Goal: Task Accomplishment & Management: Use online tool/utility

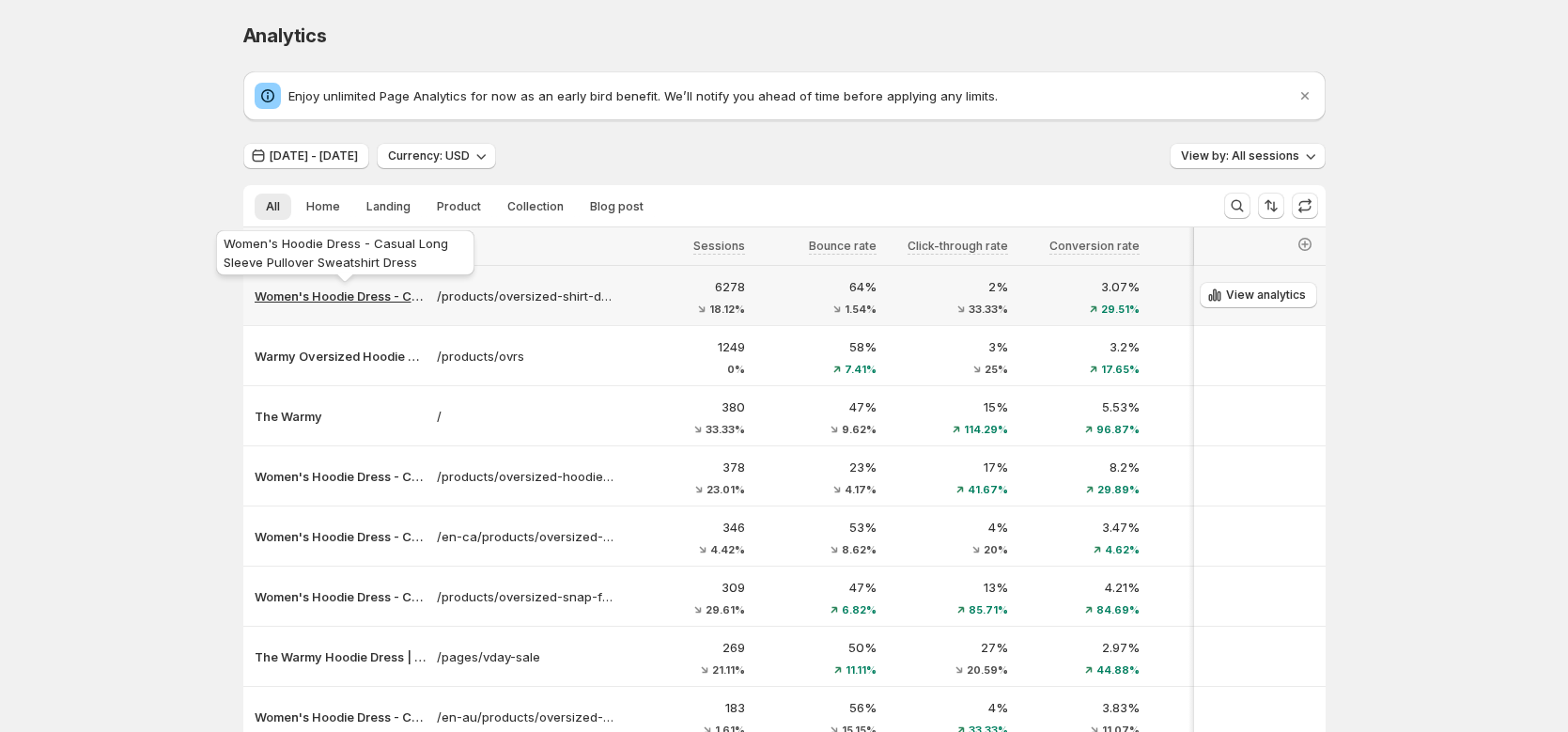
click at [332, 292] on p "Women's Hoodie Dress - Casual Long Sleeve Pullover Sweatshirt Dress" at bounding box center [340, 296] width 171 height 19
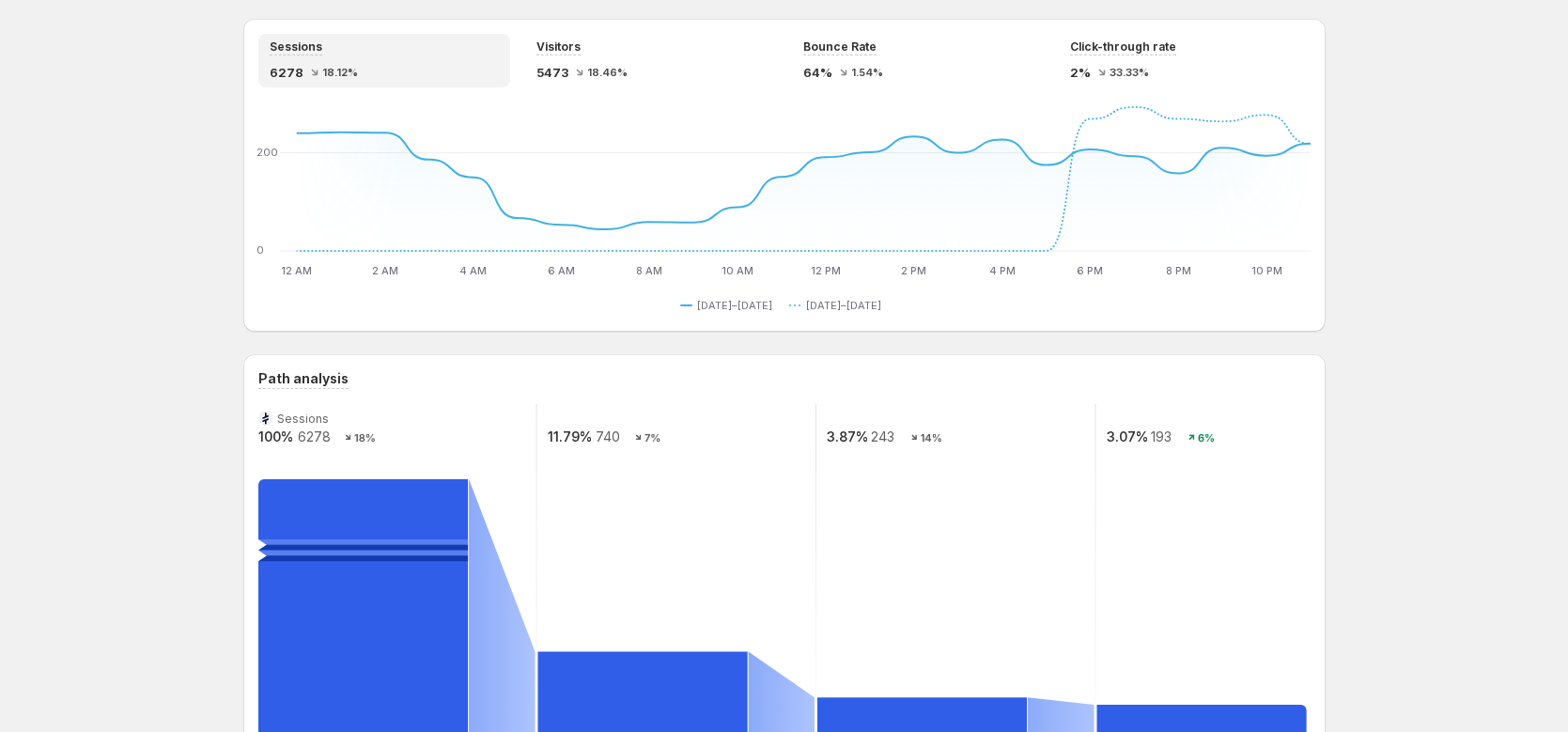
scroll to position [556, 0]
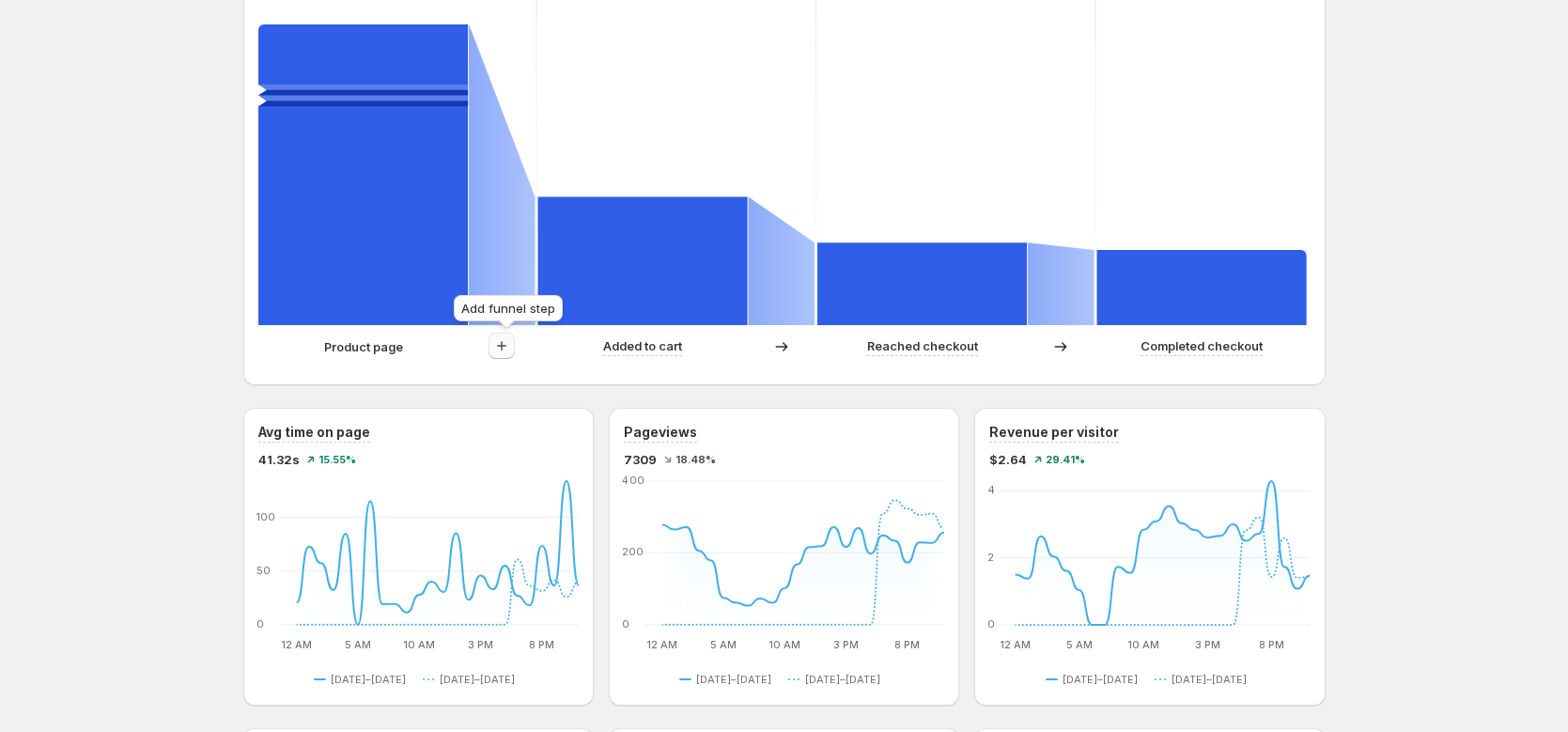
click at [505, 347] on icon "button" at bounding box center [502, 345] width 19 height 19
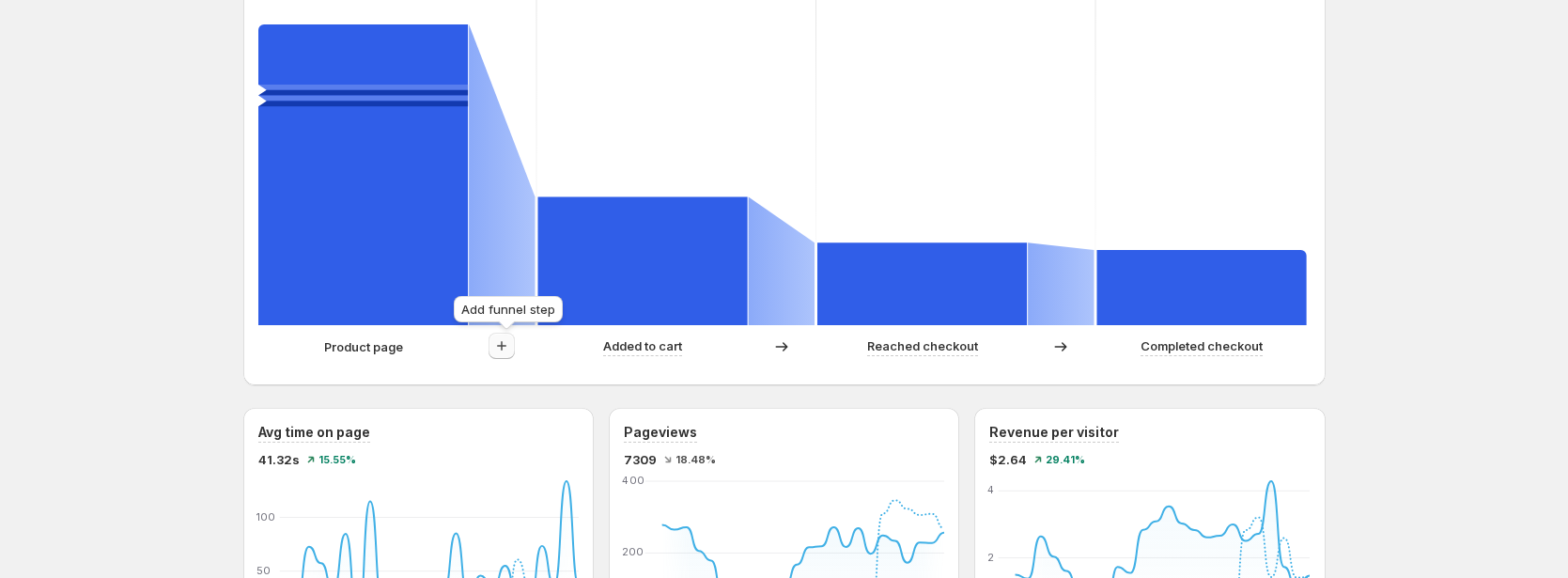
click at [511, 353] on icon "button" at bounding box center [502, 346] width 19 height 19
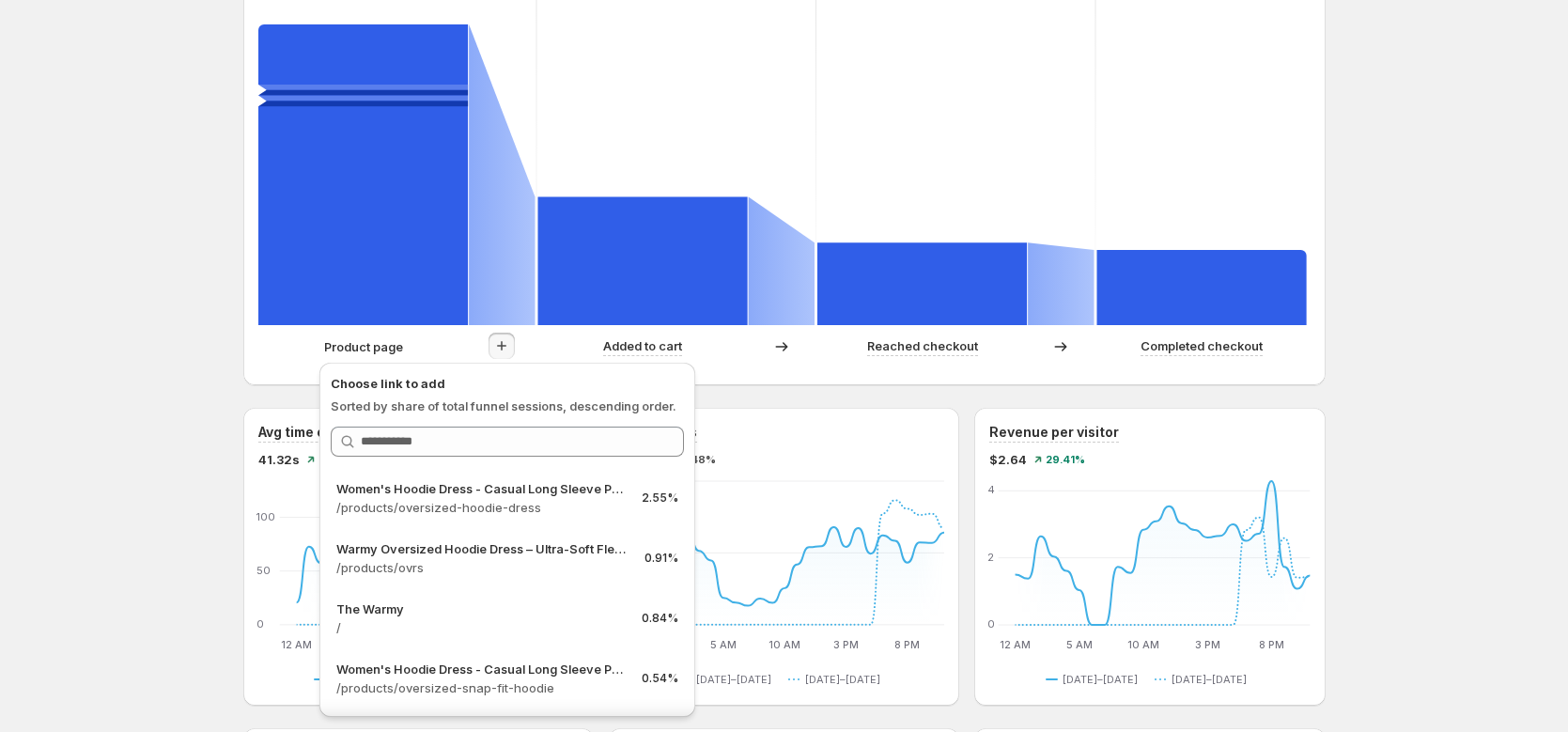
click at [170, 263] on div "Women's Hoodie Dress - Casual Long Sleeve Pullover Sweatshirt Dress. This page …" at bounding box center [784, 591] width 1568 height 2294
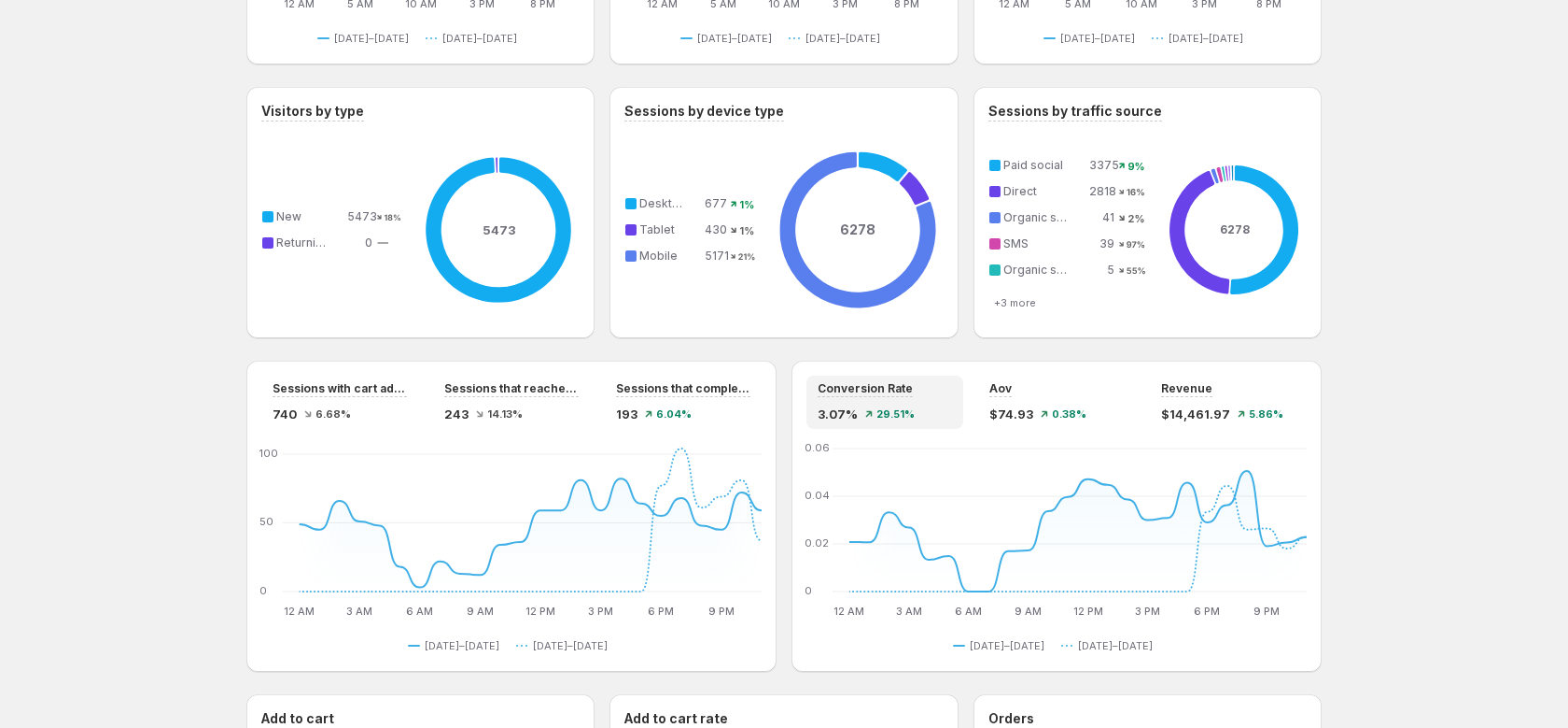
scroll to position [1193, 0]
